Goal: Information Seeking & Learning: Learn about a topic

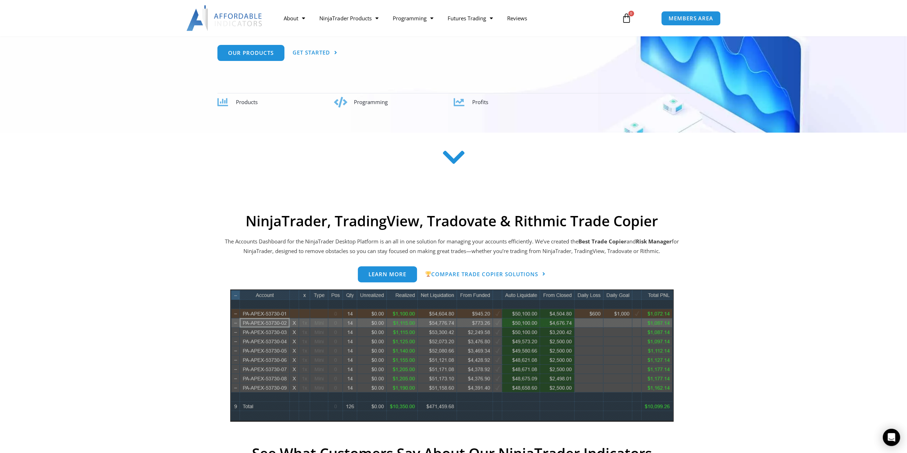
scroll to position [107, 0]
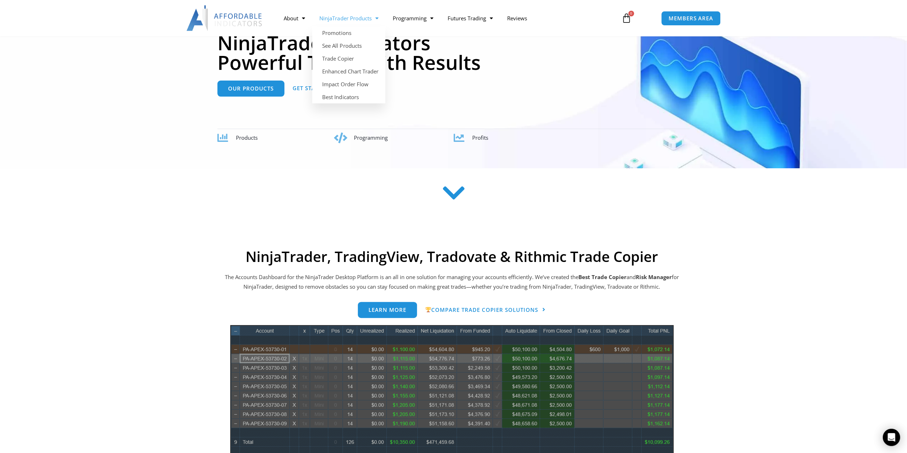
click at [355, 18] on link "NinjaTrader Products" at bounding box center [348, 18] width 73 height 16
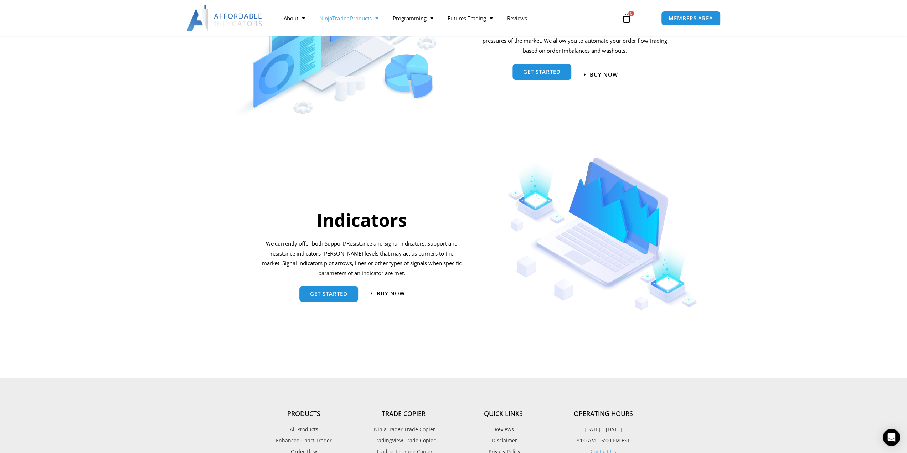
scroll to position [677, 0]
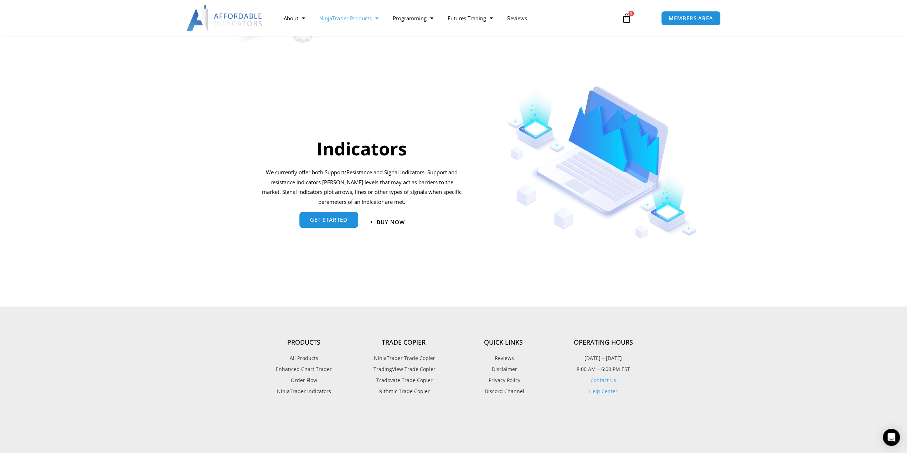
click at [340, 221] on span "get started" at bounding box center [328, 219] width 37 height 5
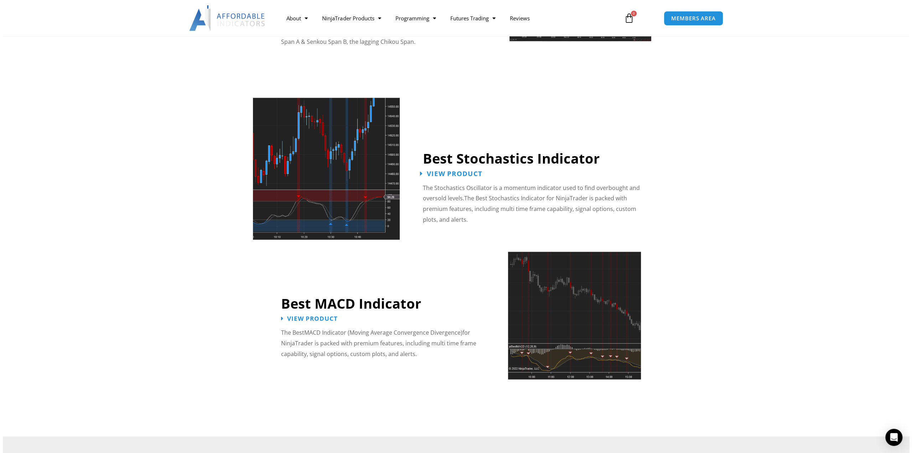
scroll to position [1496, 0]
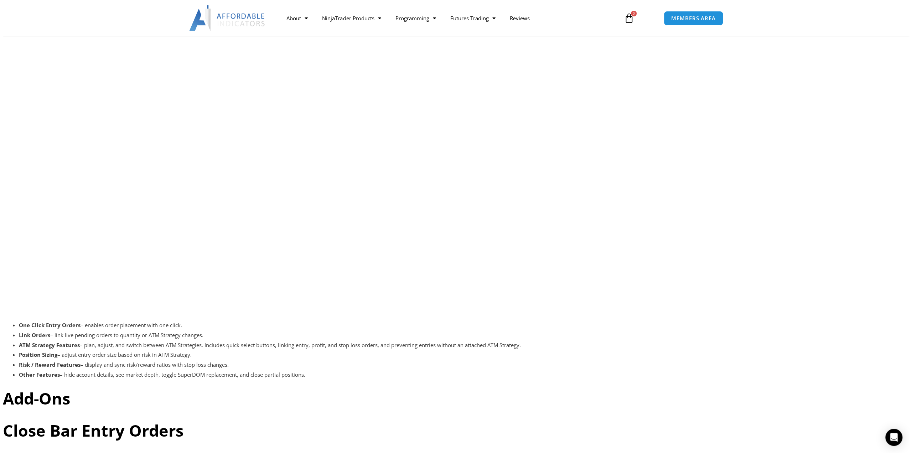
scroll to position [1677, 0]
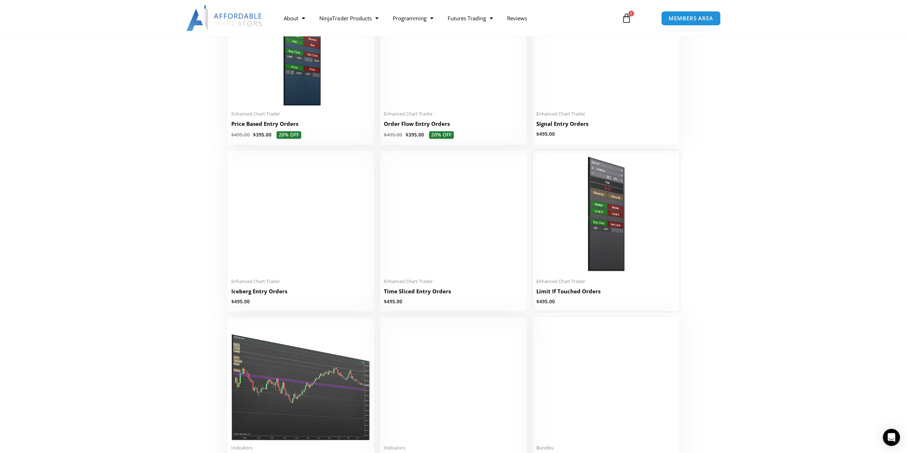
scroll to position [855, 0]
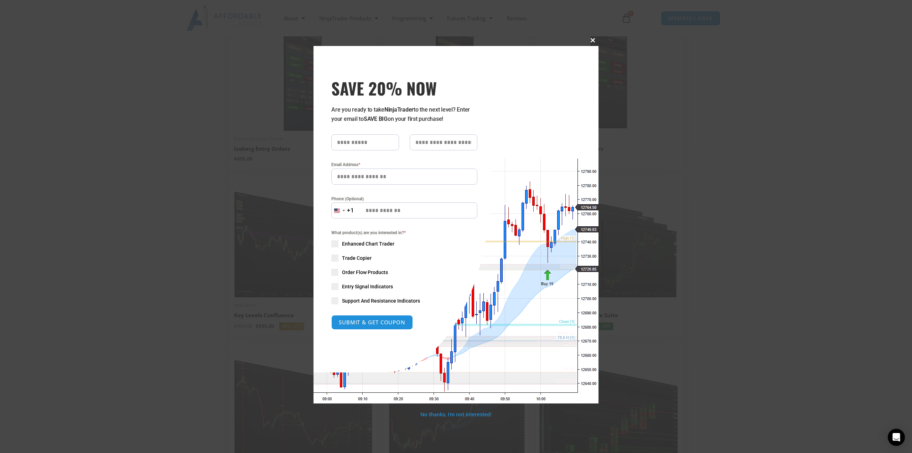
click at [588, 42] on span "SAVE 20% NOW popup" at bounding box center [592, 40] width 11 height 4
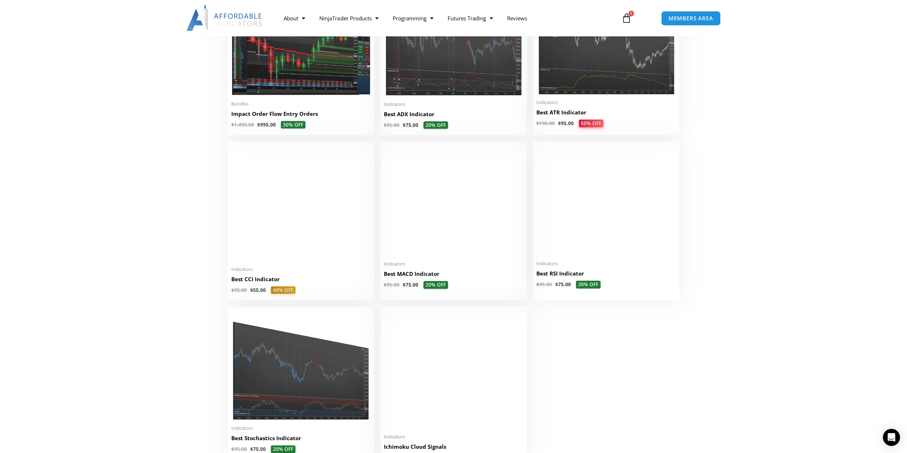
scroll to position [1496, 0]
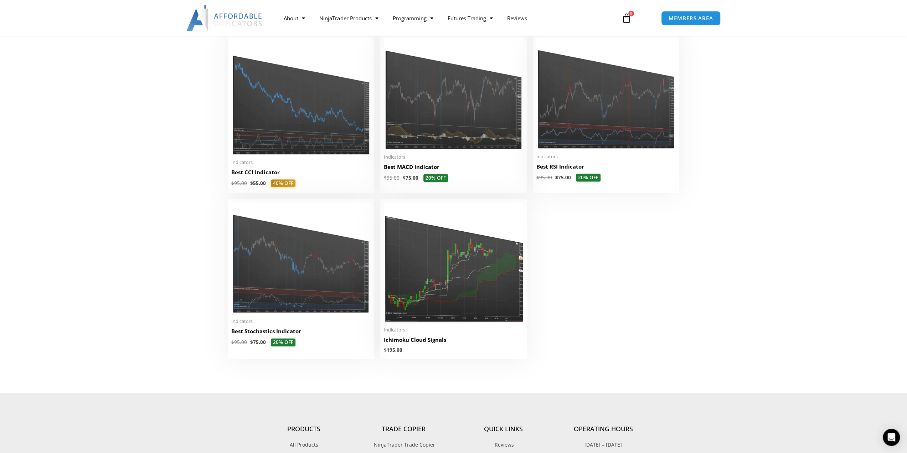
click at [242, 17] on img at bounding box center [224, 18] width 77 height 26
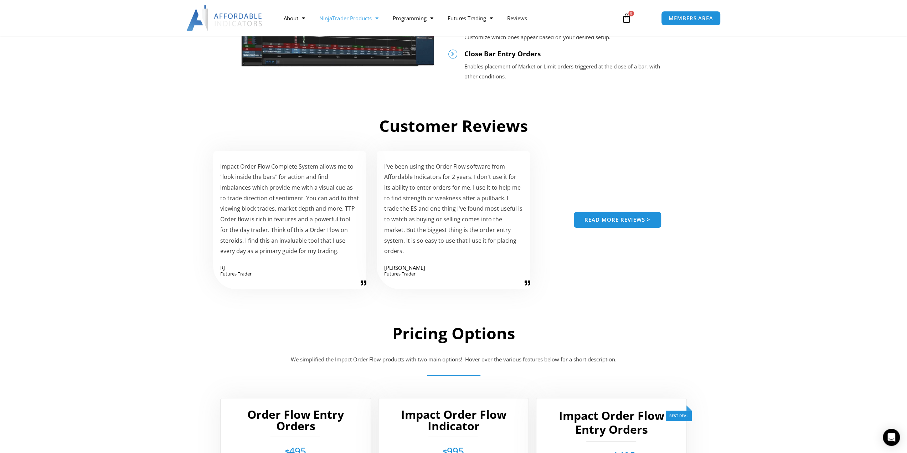
scroll to position [997, 0]
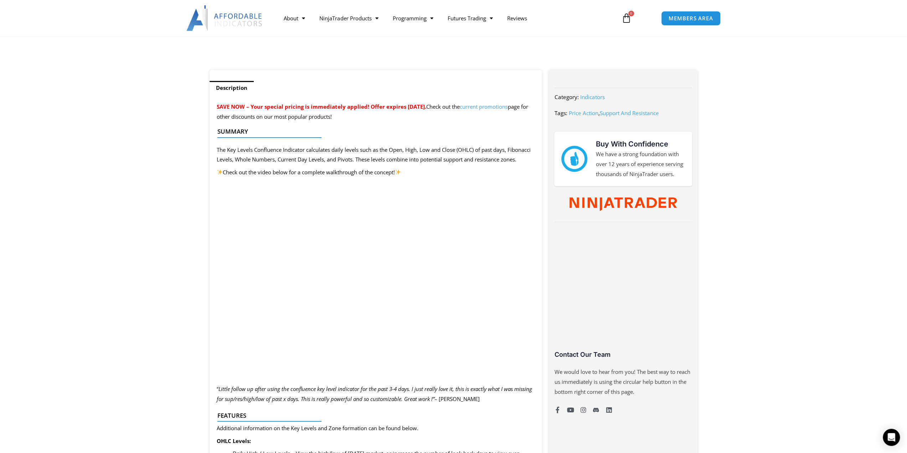
scroll to position [321, 0]
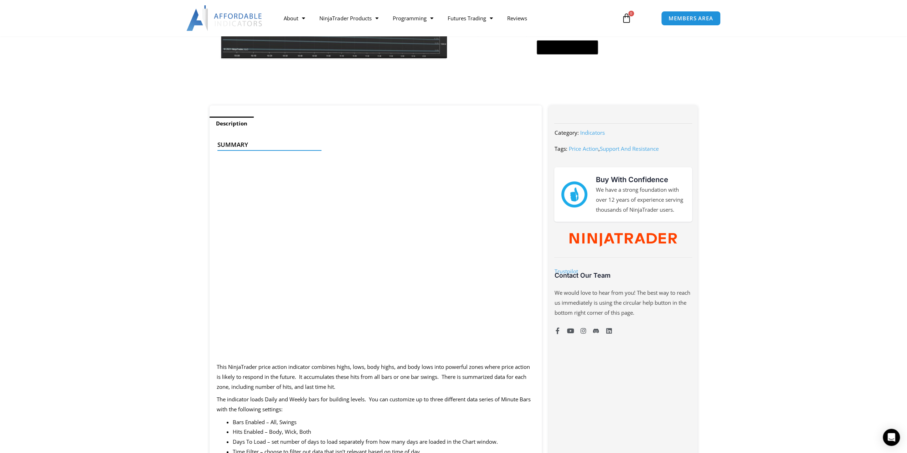
scroll to position [249, 0]
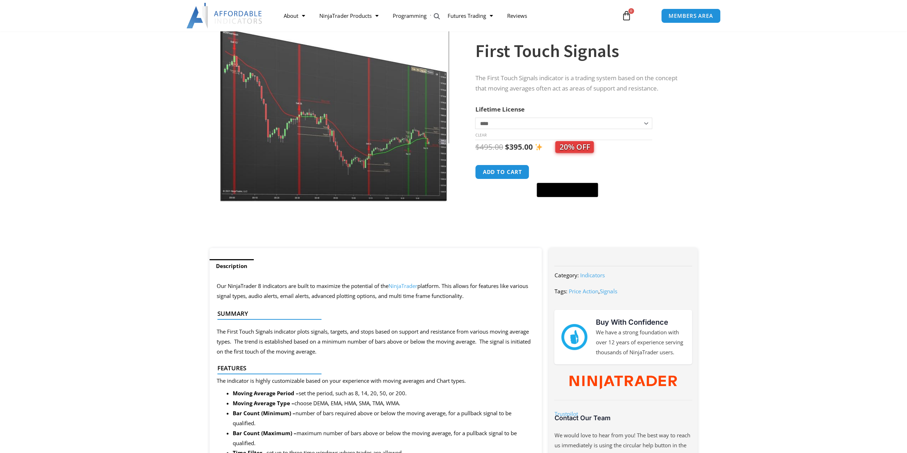
scroll to position [107, 0]
